Goal: Download file/media

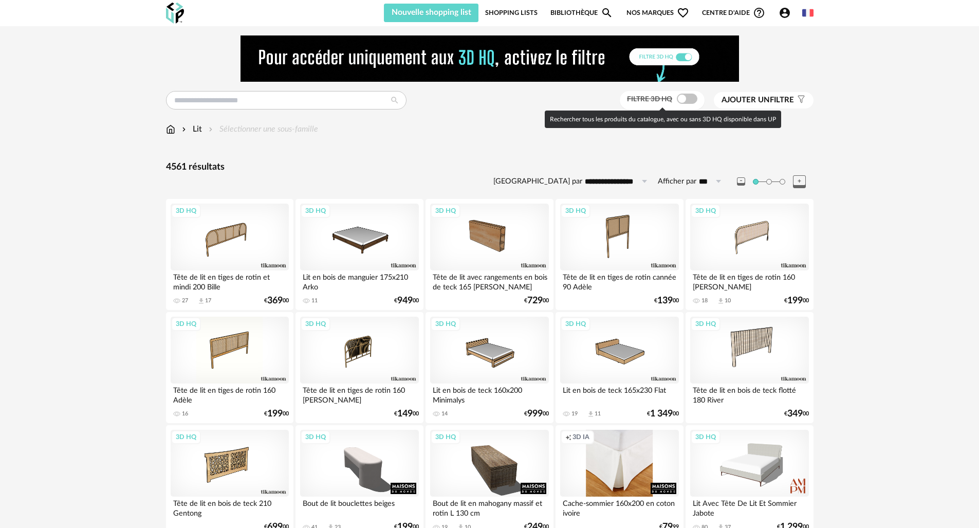
click at [692, 99] on span at bounding box center [687, 99] width 21 height 10
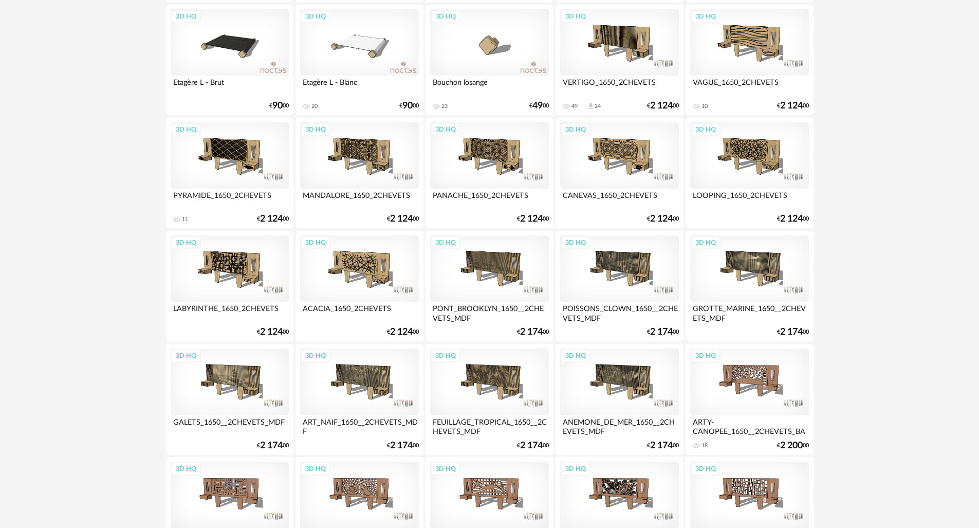
scroll to position [2009, 0]
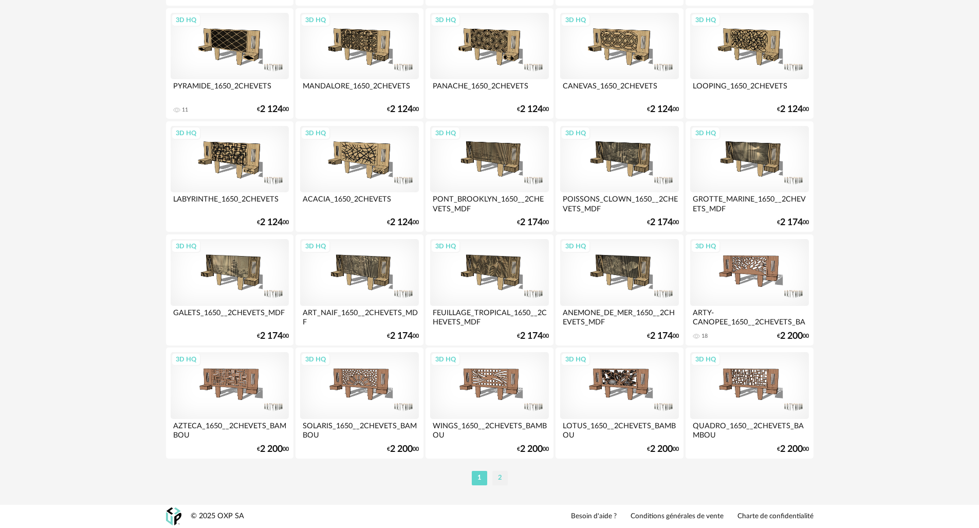
click at [500, 481] on li "2" at bounding box center [500, 478] width 15 height 14
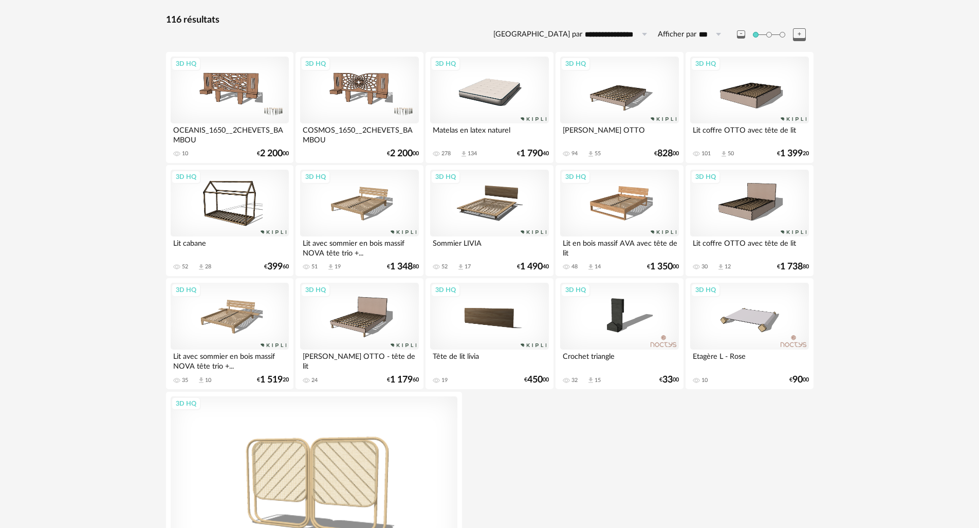
scroll to position [140, 0]
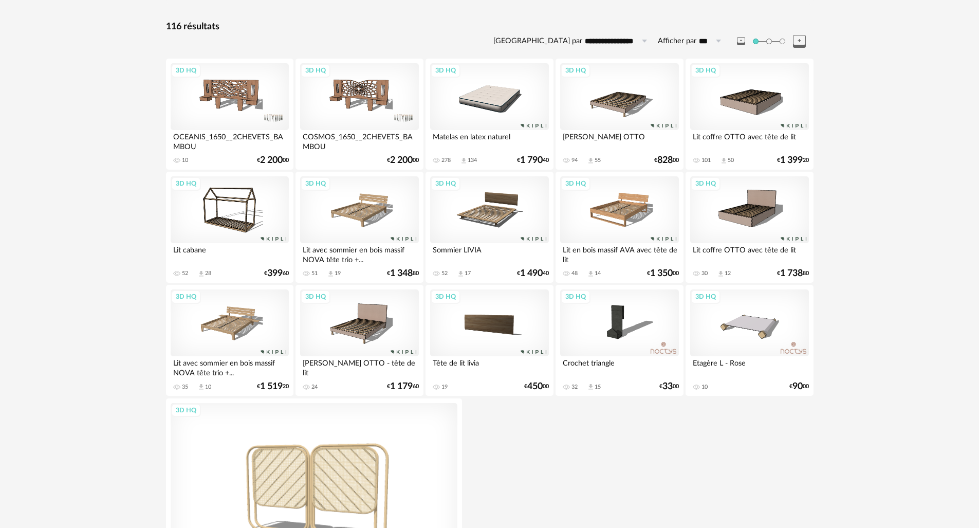
click at [593, 159] on icon "Download icon" at bounding box center [591, 161] width 8 height 8
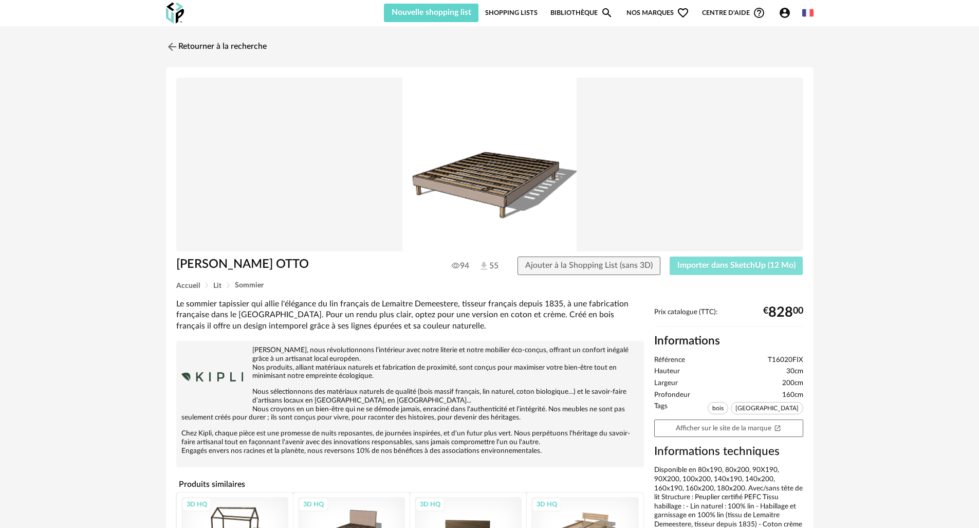
click at [719, 267] on span "Importer dans SketchUp (12 Mo)" at bounding box center [737, 265] width 118 height 8
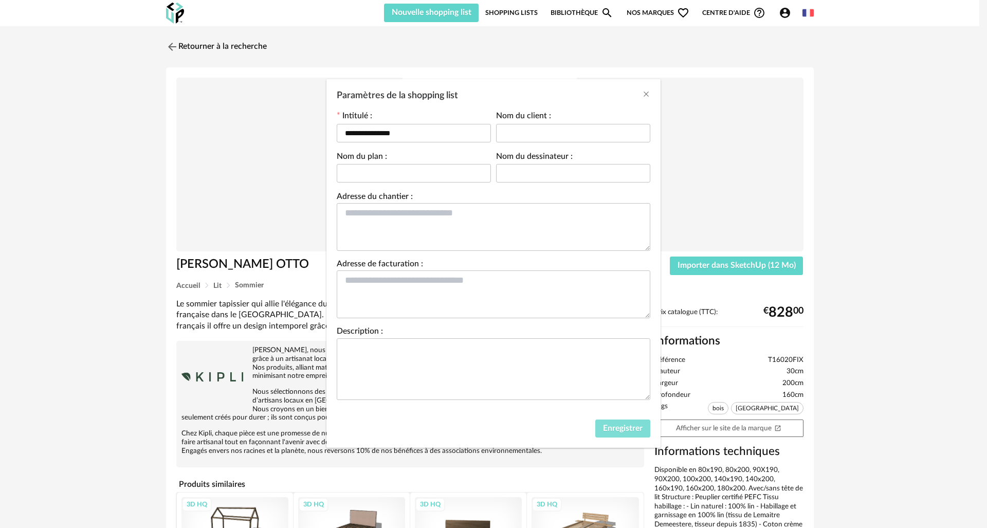
click at [634, 427] on span "Enregistrer" at bounding box center [623, 428] width 40 height 8
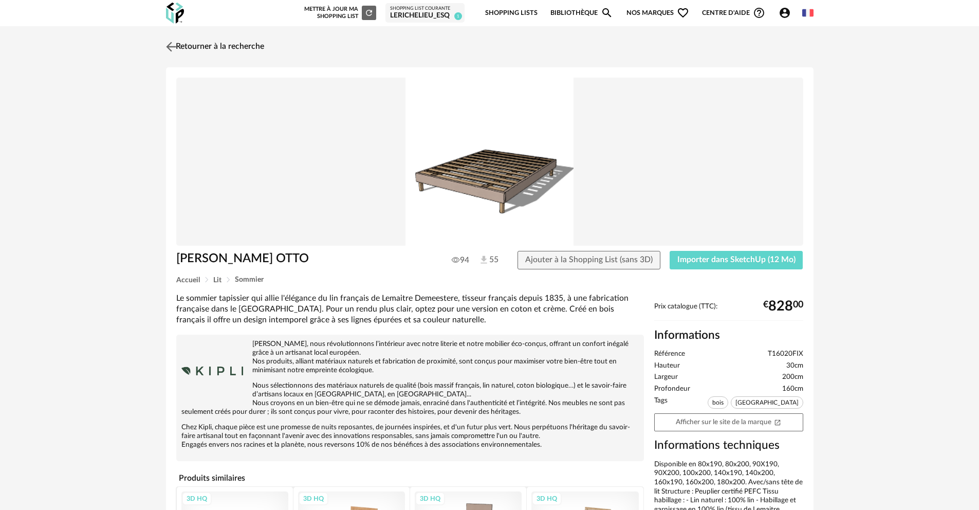
click at [173, 47] on img at bounding box center [170, 46] width 15 height 15
